Goal: Communication & Community: Answer question/provide support

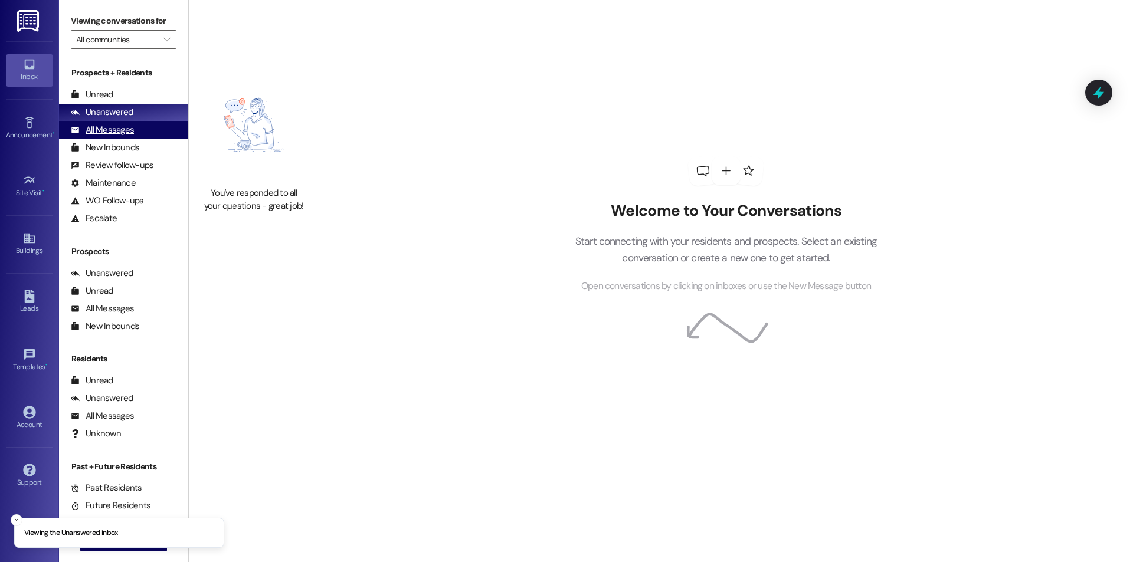
click at [146, 131] on div "All Messages (undefined)" at bounding box center [123, 131] width 129 height 18
